Goal: Task Accomplishment & Management: Manage account settings

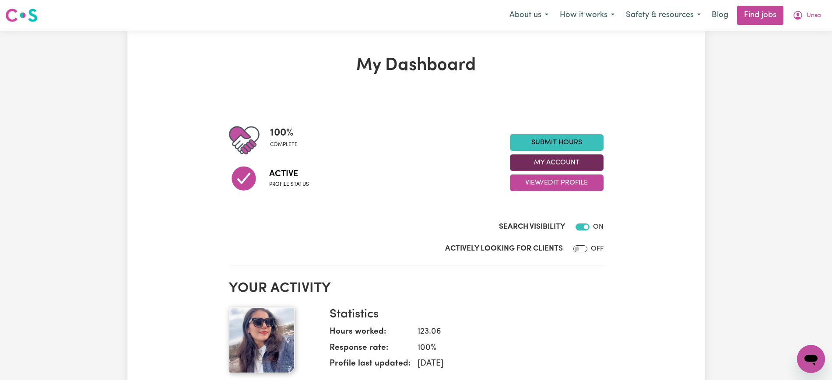
click at [537, 162] on button "My Account" at bounding box center [557, 162] width 94 height 17
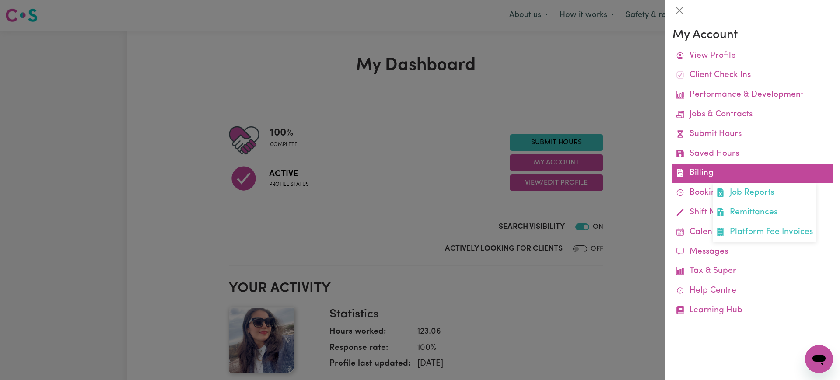
click at [725, 170] on link "Billing Job Reports Remittances Platform Fee Invoices" at bounding box center [753, 174] width 161 height 20
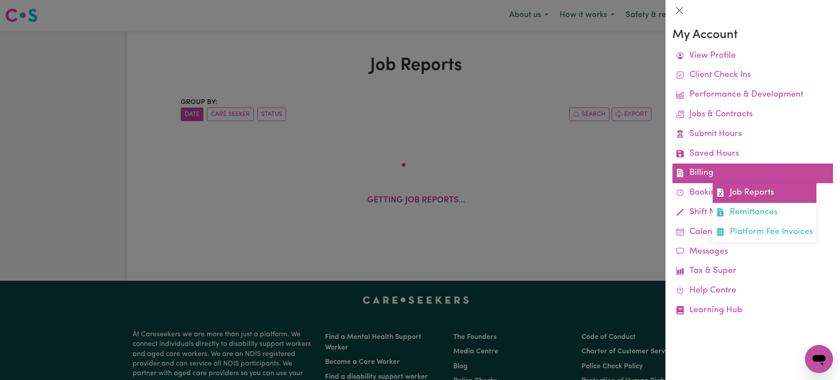
click at [727, 189] on link "Job Reports" at bounding box center [765, 193] width 104 height 20
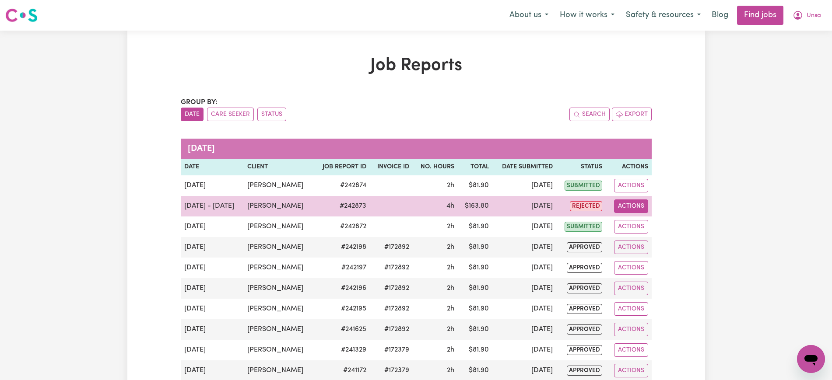
click at [628, 205] on button "Actions" at bounding box center [631, 207] width 34 height 14
click at [645, 221] on link "View Job Report" at bounding box center [652, 227] width 75 height 18
select select "pm"
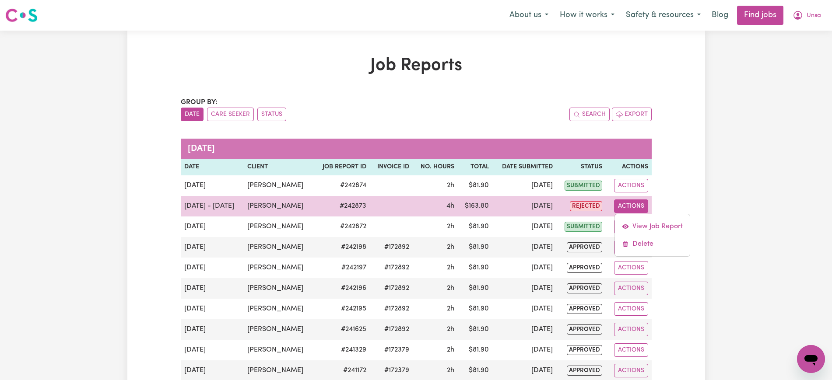
select select "pm"
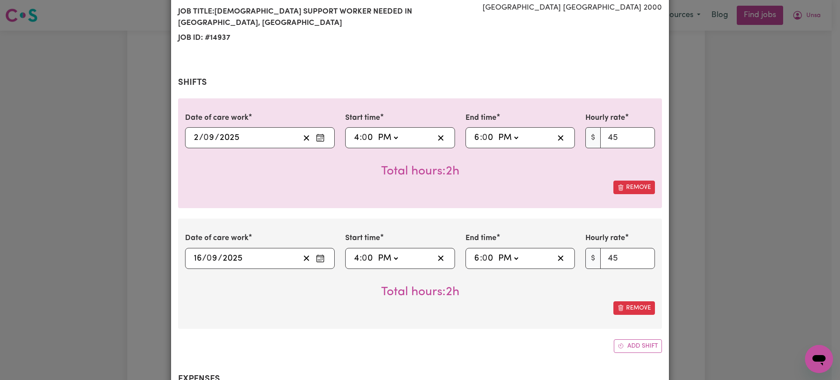
select select "45-Weekday"
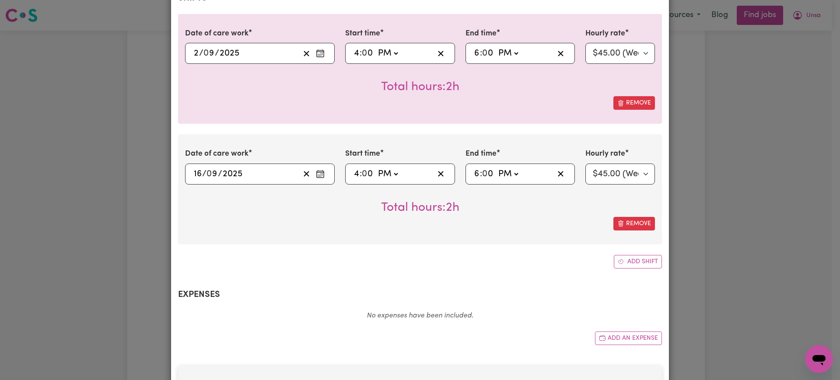
scroll to position [219, 0]
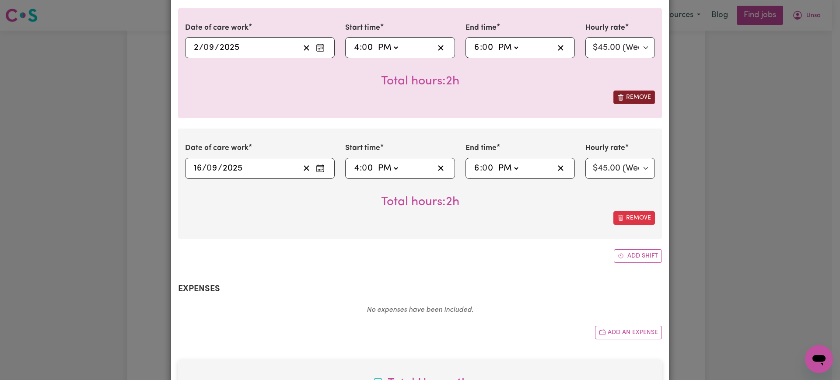
click at [633, 91] on button "Remove" at bounding box center [634, 98] width 42 height 14
type input "[DATE]"
type input "16"
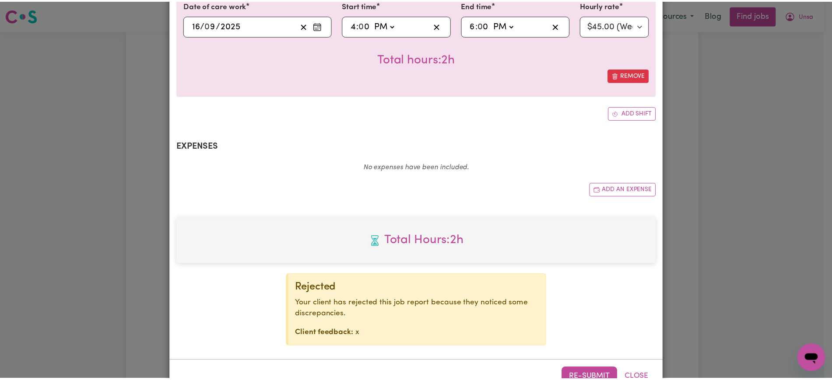
scroll to position [257, 0]
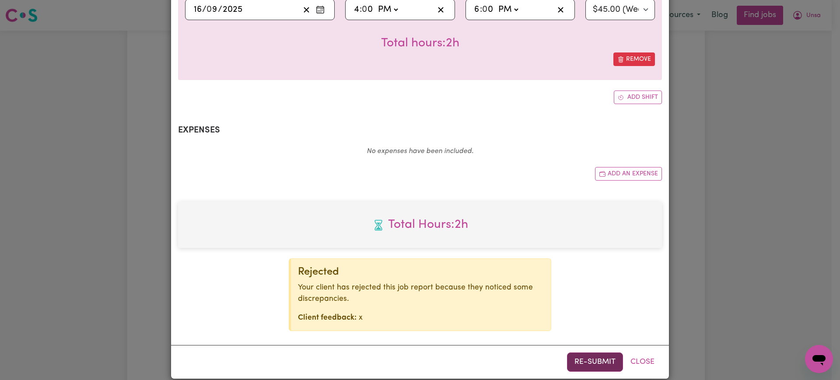
click at [602, 353] on button "Re-submit" at bounding box center [595, 362] width 56 height 19
drag, startPoint x: 770, startPoint y: 185, endPoint x: 777, endPoint y: 134, distance: 50.8
click at [770, 185] on div "Job Report # 242873 - [PERSON_NAME] Summary Job report # 242873 Client name: [P…" at bounding box center [420, 190] width 840 height 380
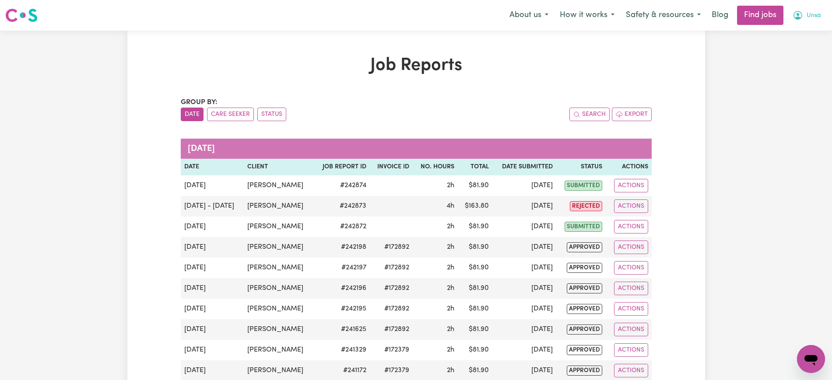
click at [795, 10] on button "Unsa" at bounding box center [807, 15] width 40 height 18
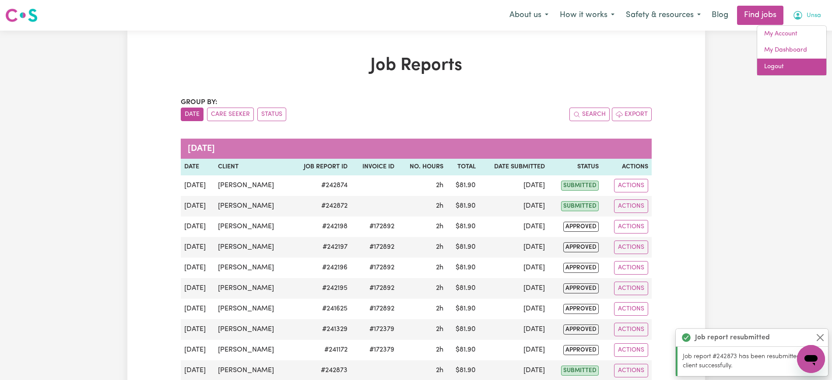
click at [783, 69] on link "Logout" at bounding box center [791, 67] width 69 height 17
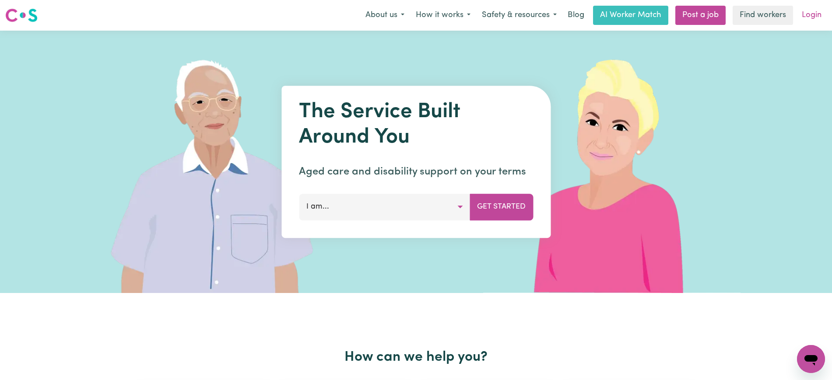
click at [808, 16] on link "Login" at bounding box center [811, 15] width 30 height 19
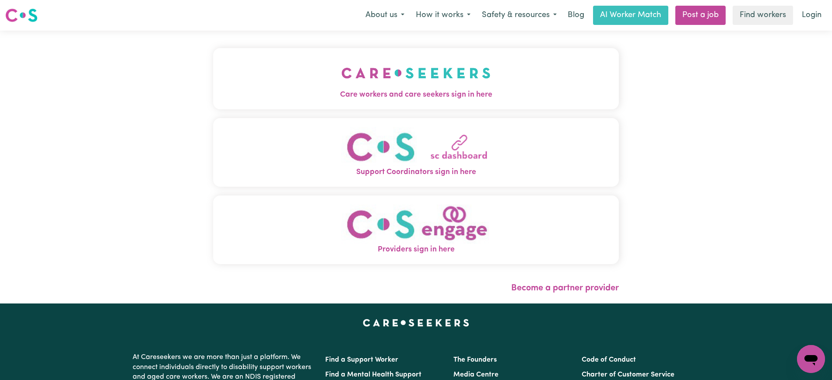
click at [364, 84] on img "Care workers and care seekers sign in here" at bounding box center [415, 73] width 149 height 32
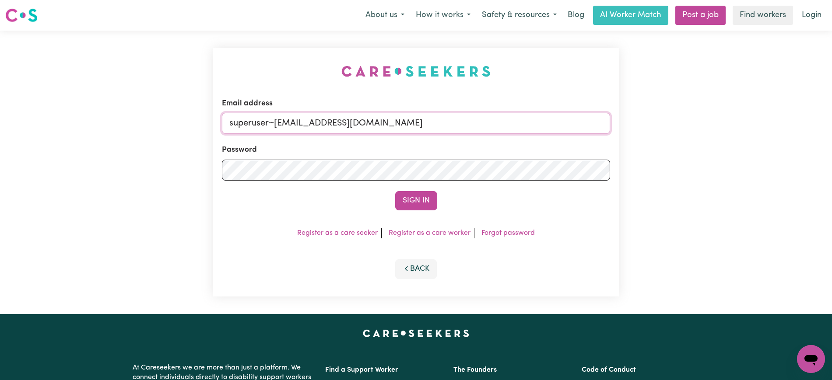
drag, startPoint x: 273, startPoint y: 124, endPoint x: 509, endPoint y: 118, distance: 235.5
click at [512, 128] on input "superuser~[EMAIL_ADDRESS][DOMAIN_NAME]" at bounding box center [416, 123] width 388 height 21
paste input "[EMAIL_ADDRESS][DOMAIN_NAME]"
type input "[EMAIL_ADDRESS][DOMAIN_NAME]"
click at [287, 57] on div "Email address [EMAIL_ADDRESS][DOMAIN_NAME] Password Sign In Register as a care …" at bounding box center [416, 172] width 406 height 249
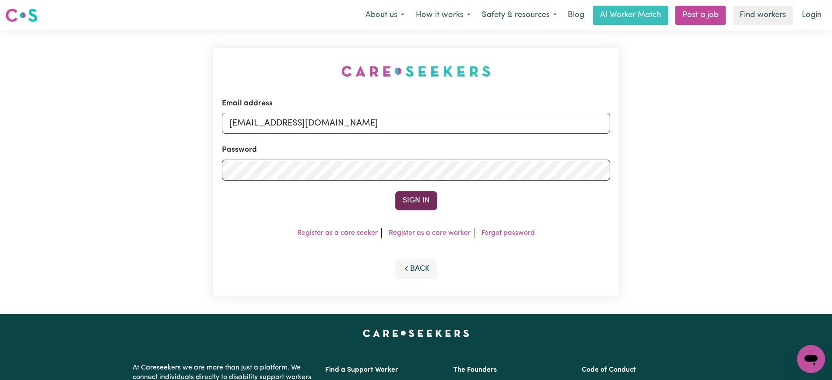
click at [410, 203] on button "Sign In" at bounding box center [416, 200] width 42 height 19
